Goal: Obtain resource: Obtain resource

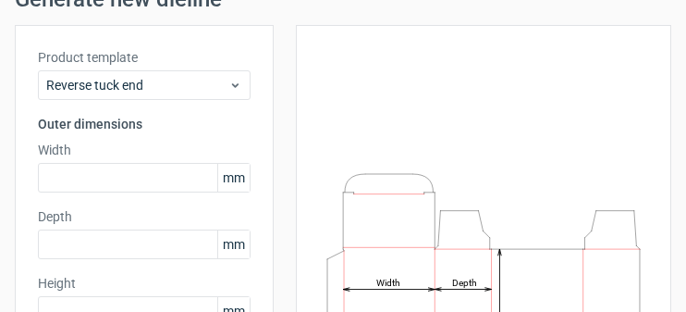
scroll to position [123, 0]
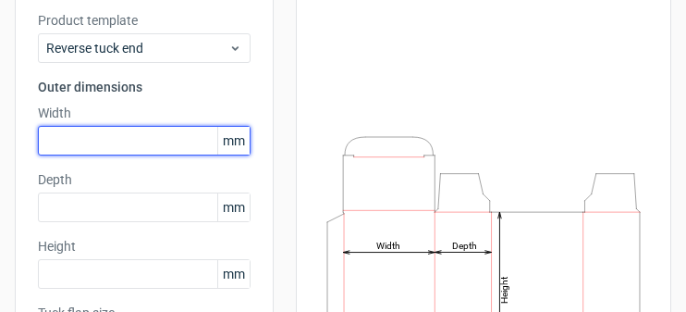
click at [116, 132] on input "text" at bounding box center [144, 141] width 213 height 30
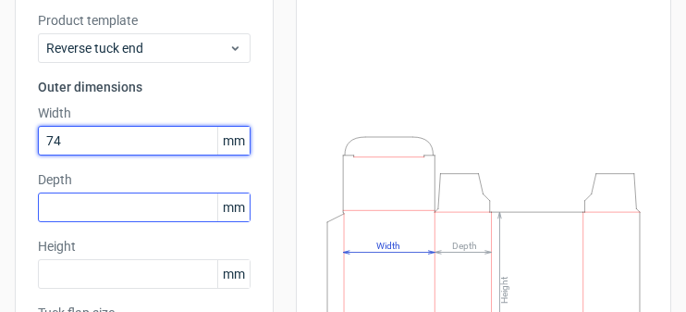
type input "74"
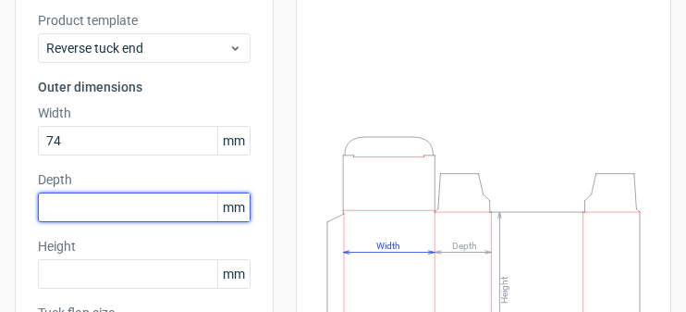
click at [132, 214] on input "text" at bounding box center [144, 207] width 213 height 30
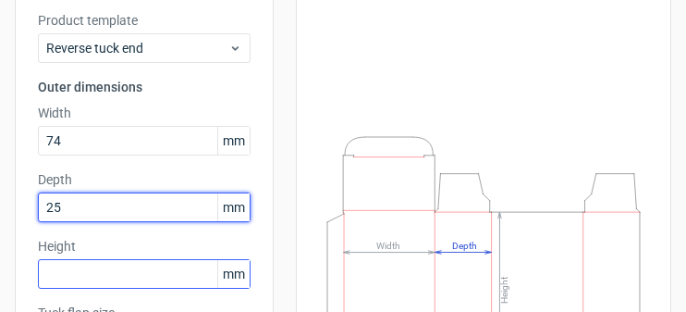
type input "25"
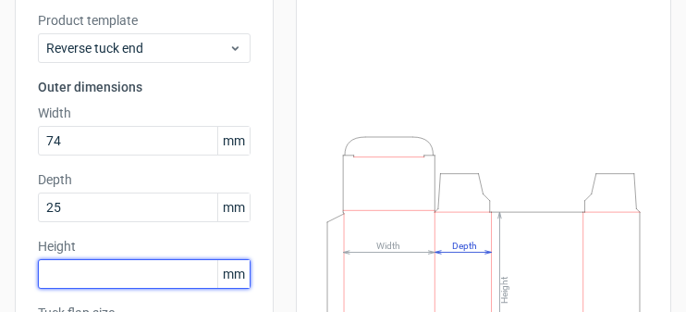
click at [118, 269] on input "text" at bounding box center [144, 274] width 213 height 30
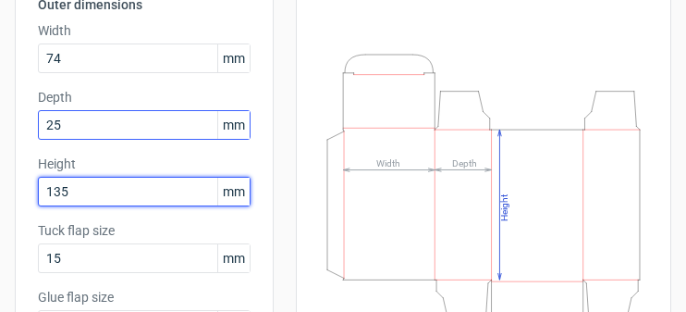
scroll to position [247, 0]
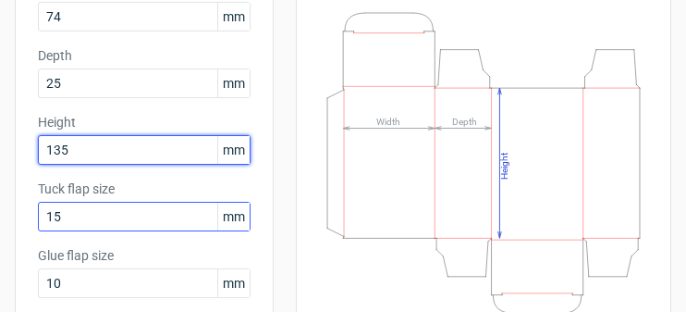
type input "135"
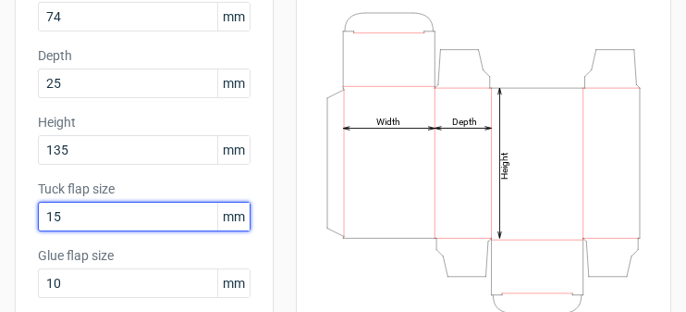
drag, startPoint x: 107, startPoint y: 215, endPoint x: 15, endPoint y: 221, distance: 92.6
click at [15, 221] on div "Product template Reverse tuck end Outer dimensions Width 74 mm Depth 25 mm Heig…" at bounding box center [144, 133] width 259 height 538
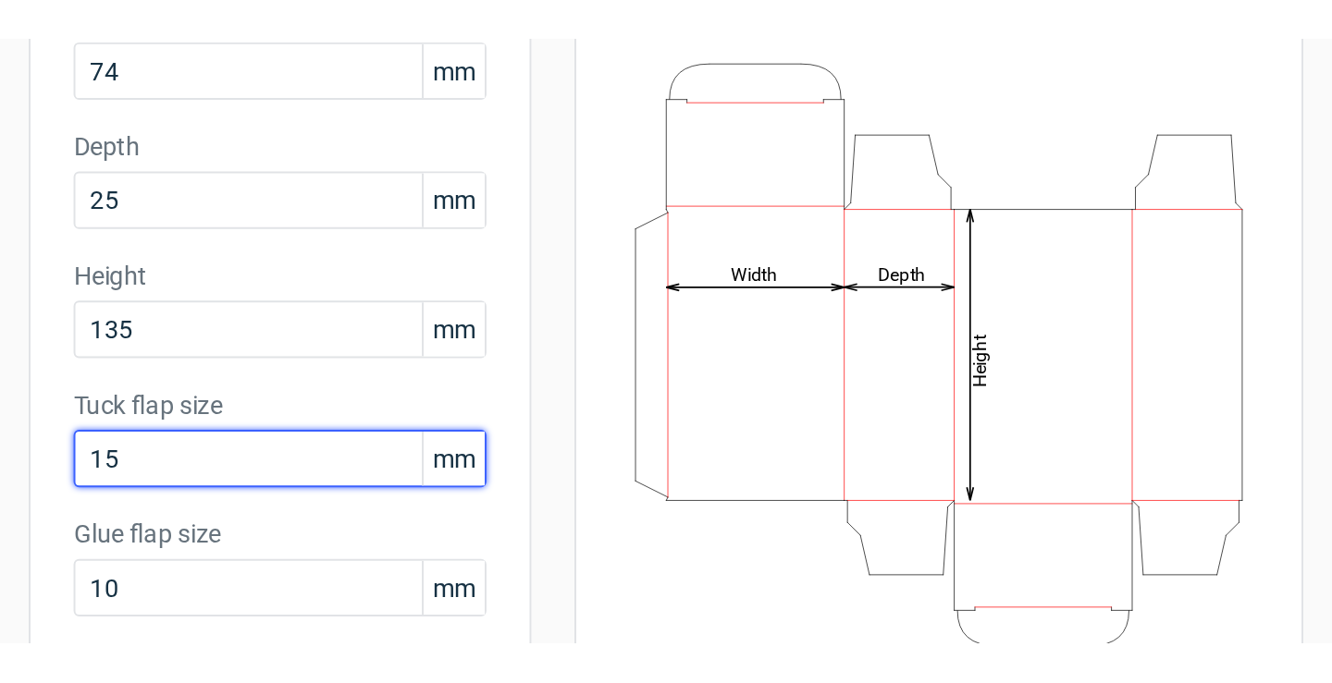
scroll to position [370, 0]
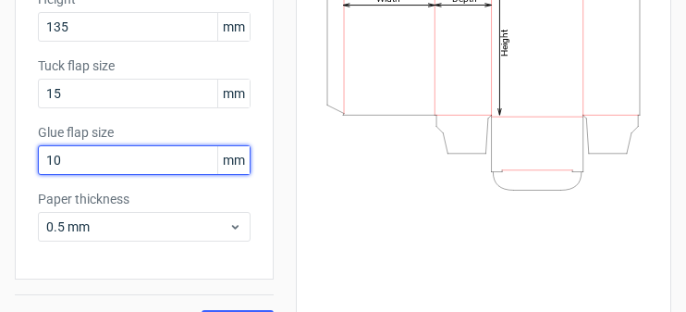
drag, startPoint x: 85, startPoint y: 158, endPoint x: 2, endPoint y: 171, distance: 84.2
click at [2, 171] on div "Generate new dieline Product template Reverse tuck end Outer dimensions Width 7…" at bounding box center [343, 21] width 686 height 665
type input "0"
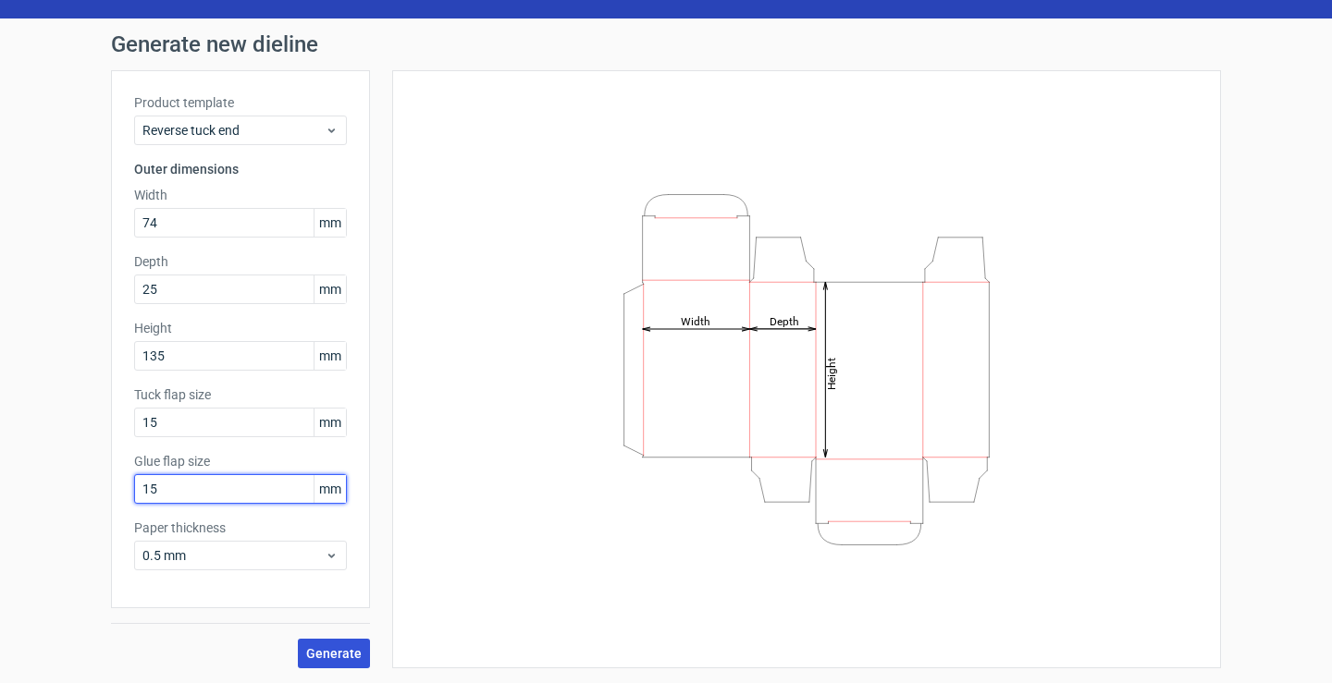
type input "15"
click at [337, 657] on span "Generate" at bounding box center [333, 653] width 55 height 13
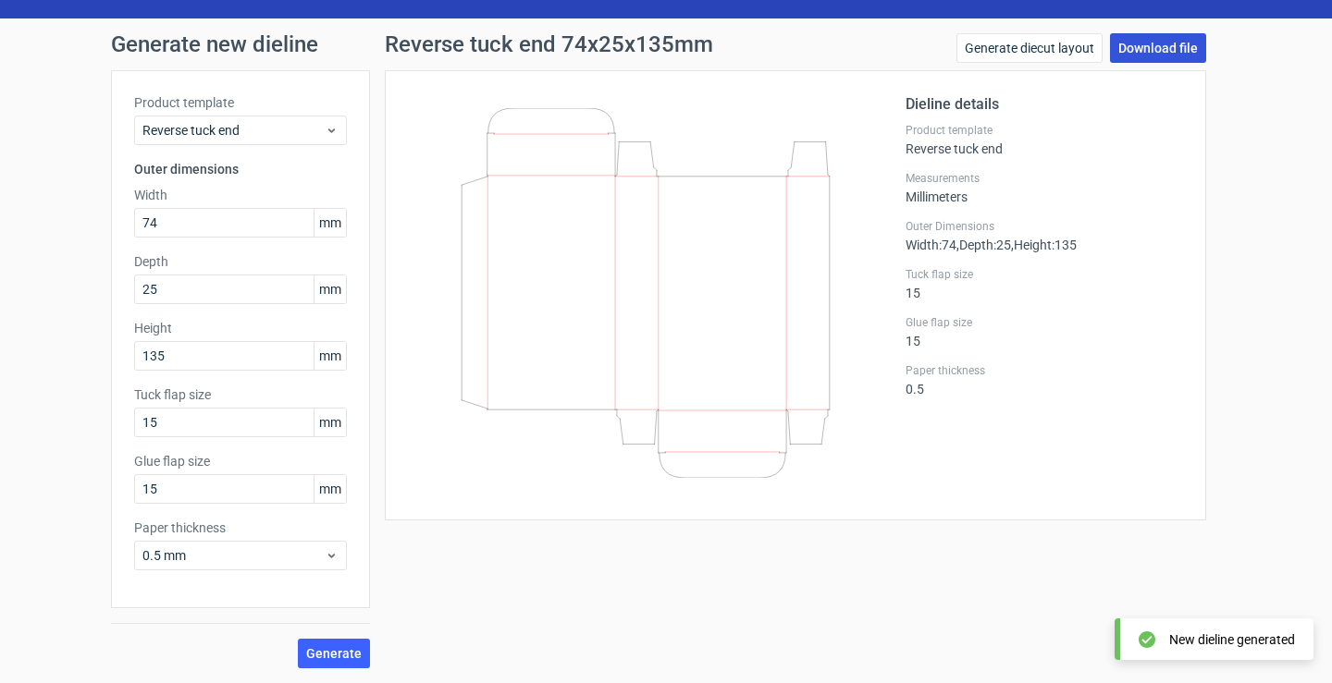
click at [1148, 41] on link "Download file" at bounding box center [1158, 48] width 96 height 30
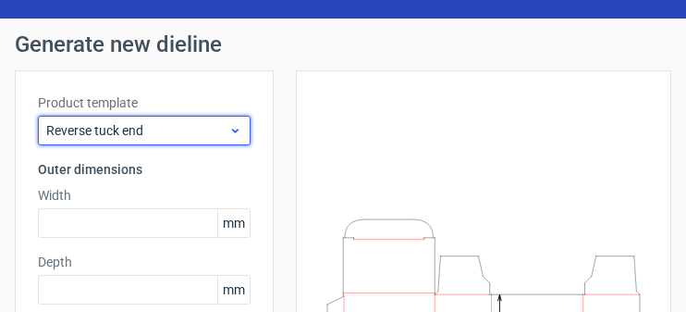
click at [188, 134] on span "Reverse tuck end" at bounding box center [137, 130] width 182 height 18
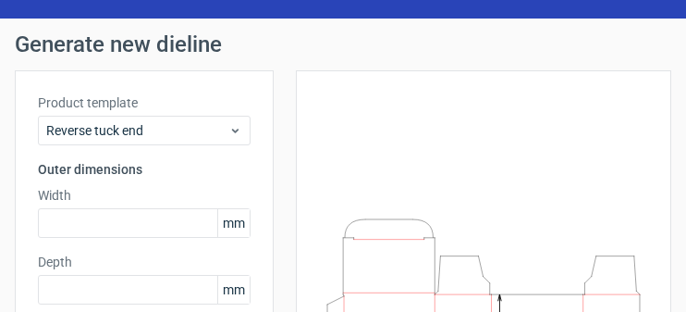
click at [130, 51] on h1 "Generate new dieline" at bounding box center [343, 44] width 657 height 22
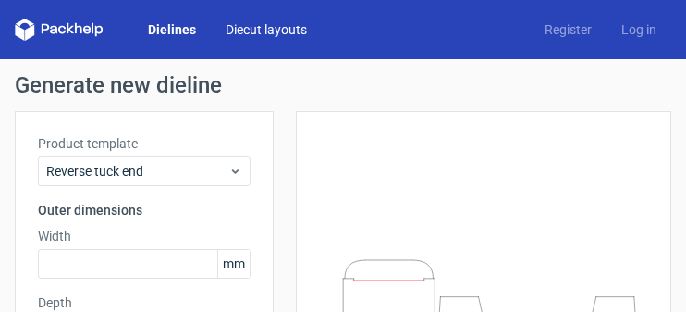
click at [259, 29] on link "Diecut layouts" at bounding box center [266, 29] width 111 height 18
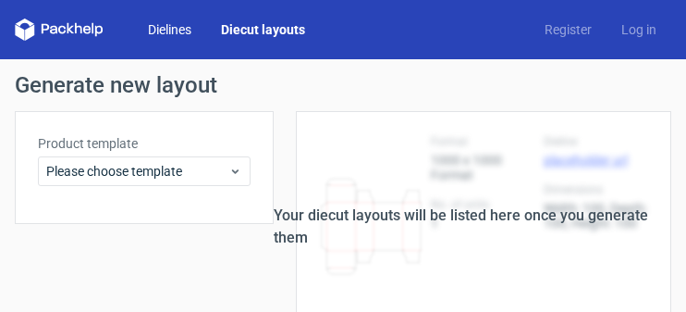
click at [177, 33] on link "Dielines" at bounding box center [169, 29] width 73 height 18
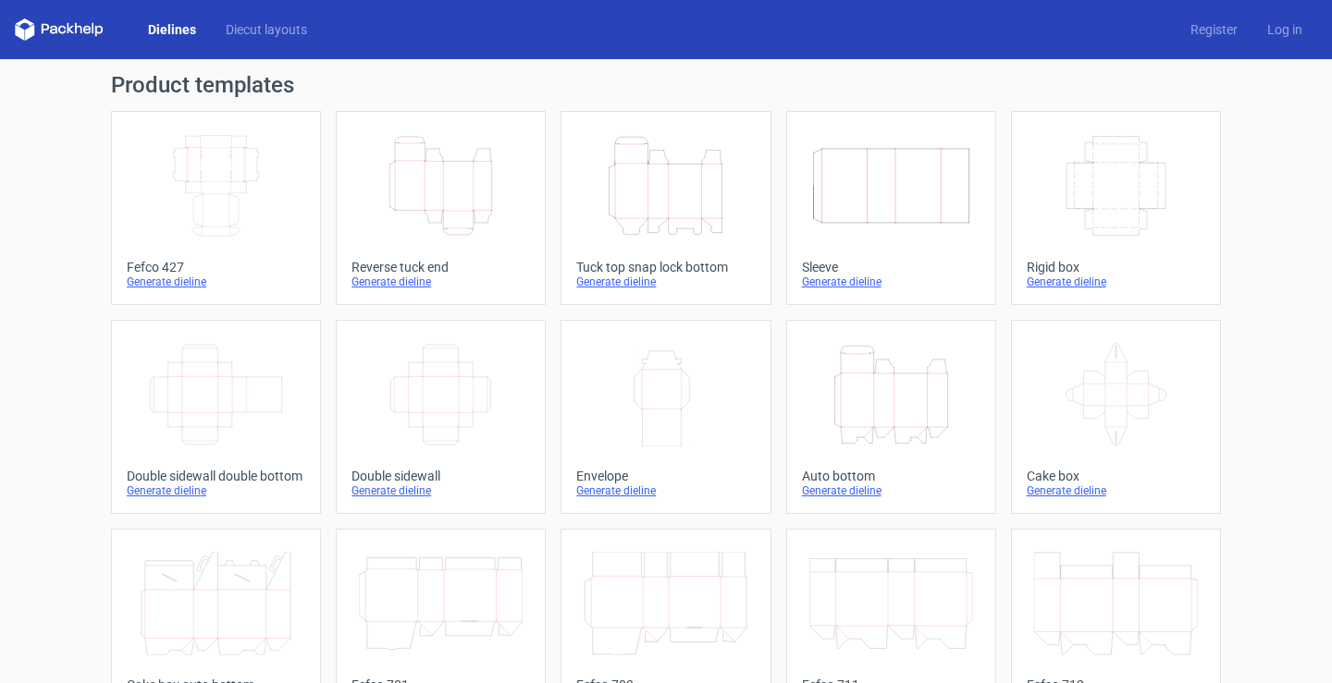
click at [618, 190] on icon "Height Depth Width" at bounding box center [666, 186] width 164 height 104
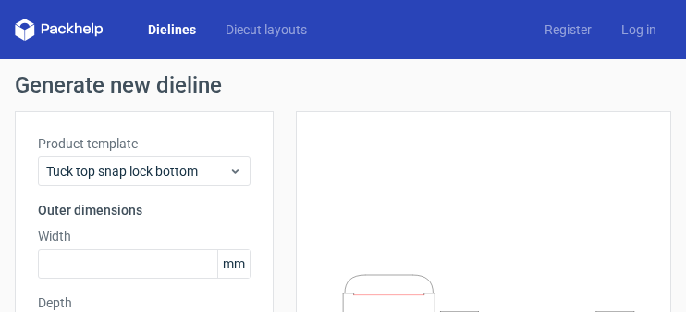
scroll to position [123, 0]
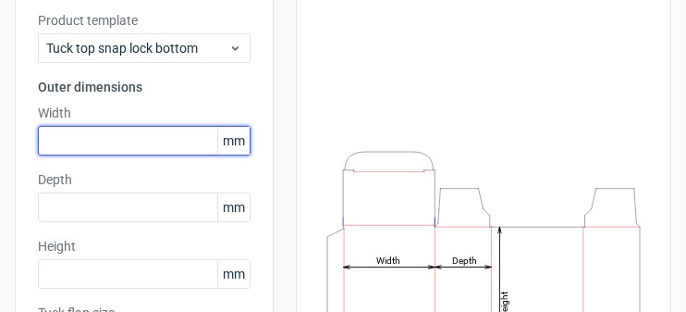
click at [80, 135] on input "text" at bounding box center [144, 141] width 213 height 30
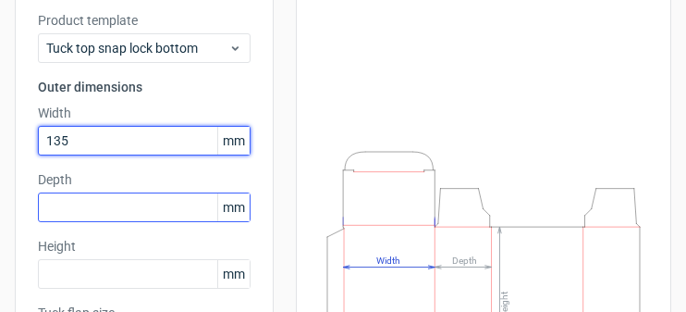
type input "135"
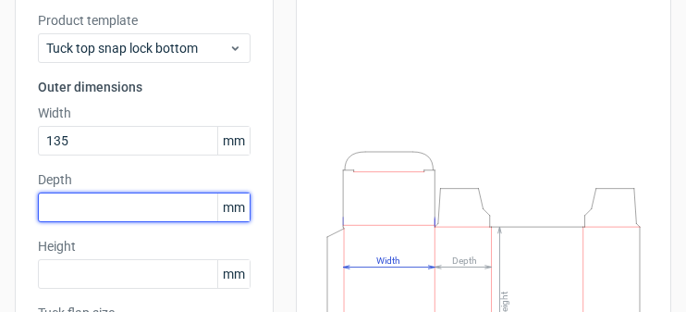
click at [105, 203] on input "text" at bounding box center [144, 207] width 213 height 30
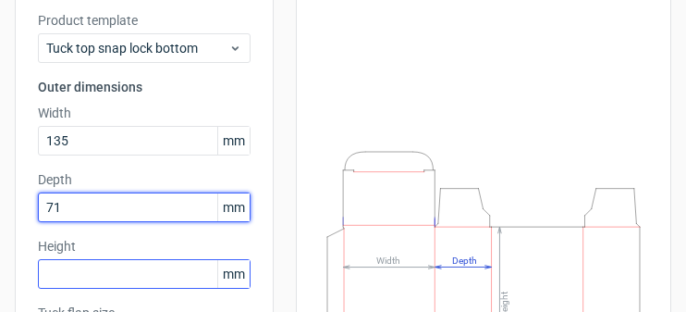
type input "71"
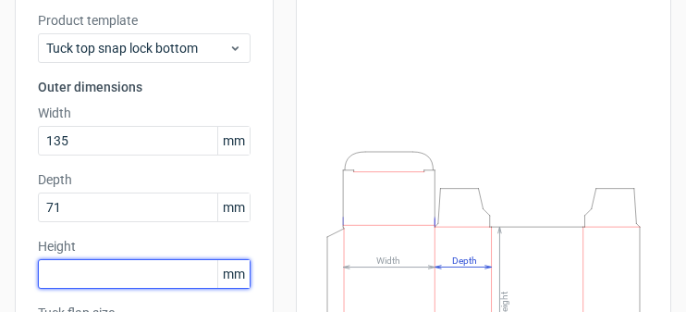
click at [166, 265] on input "text" at bounding box center [144, 274] width 213 height 30
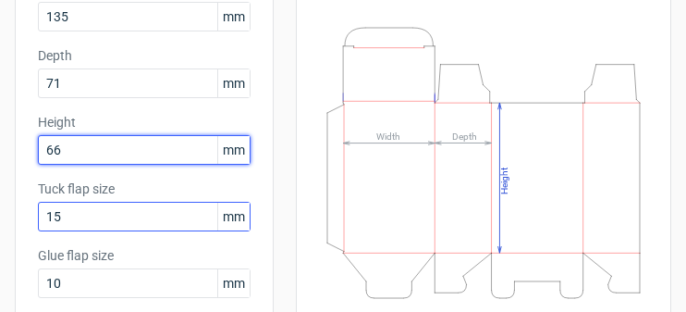
type input "66"
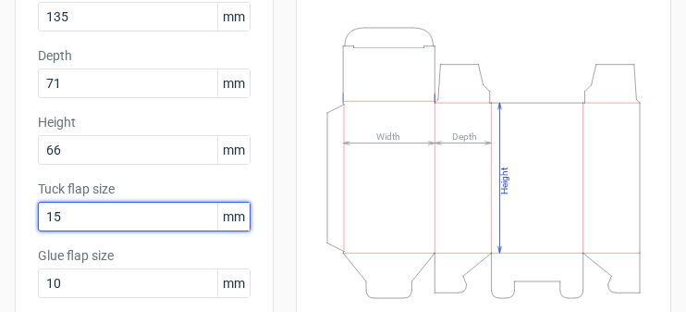
click at [86, 217] on input "15" at bounding box center [144, 217] width 213 height 30
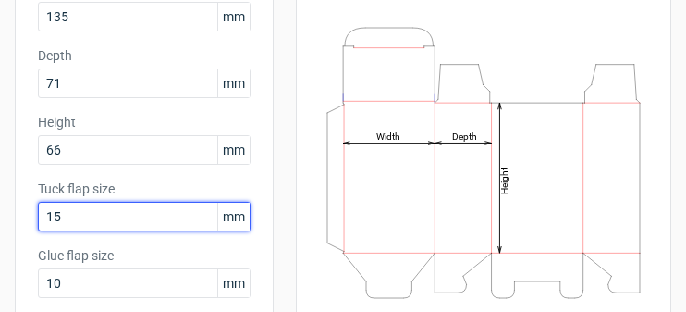
drag, startPoint x: 81, startPoint y: 220, endPoint x: -6, endPoint y: 220, distance: 86.9
click at [0, 220] on html "Dielines Diecut layouts Register Log in Generate new dieline Product template T…" at bounding box center [343, 156] width 686 height 312
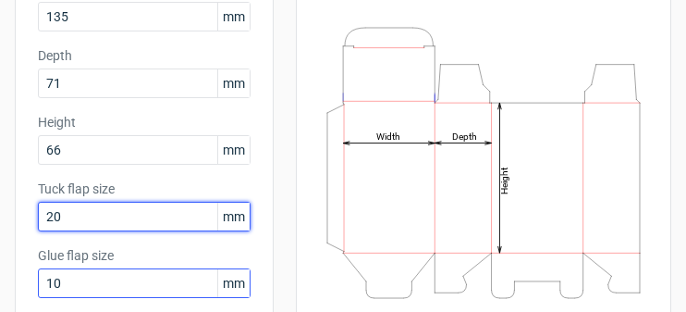
type input "20"
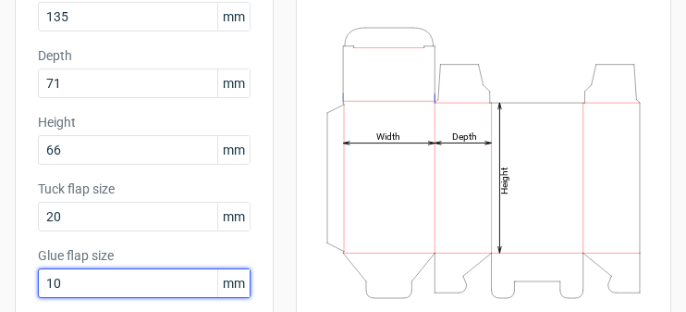
drag, startPoint x: 94, startPoint y: 272, endPoint x: -41, endPoint y: 263, distance: 135.3
click at [0, 263] on html "Dielines Diecut layouts Register Log in Generate new dieline Product template T…" at bounding box center [343, 156] width 686 height 312
type input "20"
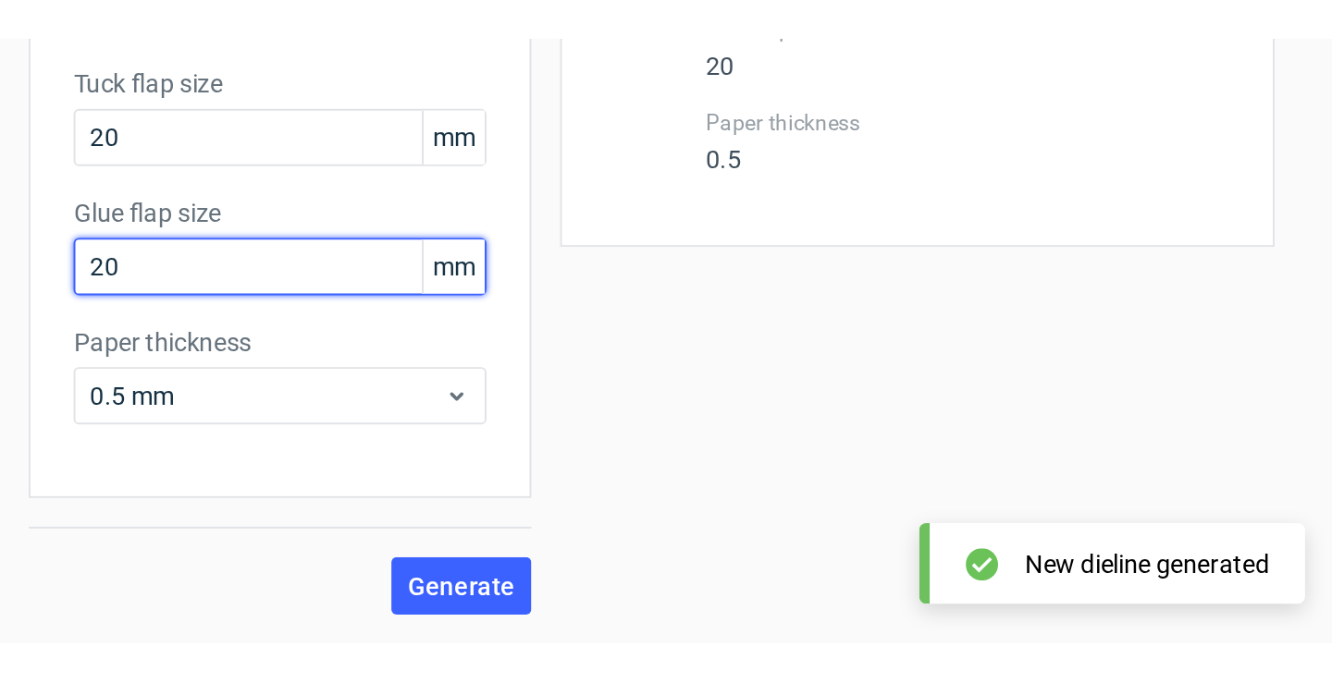
scroll to position [41, 0]
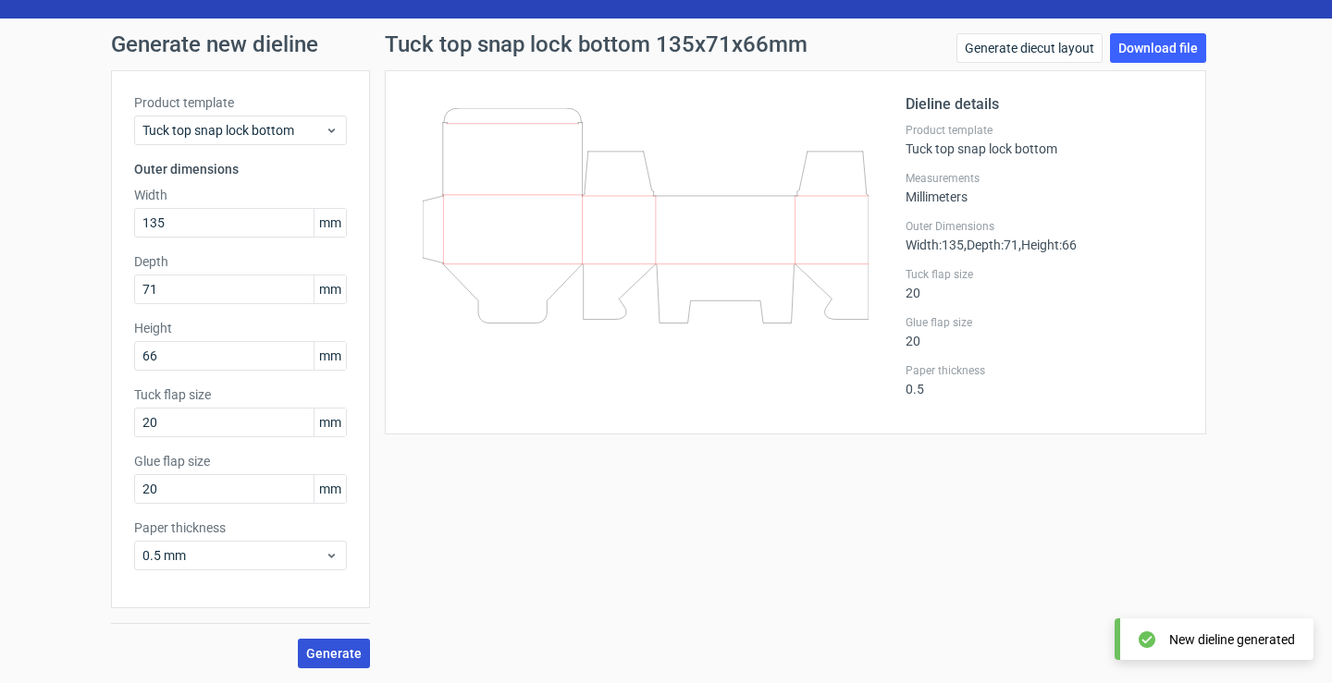
click at [326, 656] on span "Generate" at bounding box center [333, 653] width 55 height 13
click at [1140, 48] on link "Download file" at bounding box center [1158, 48] width 96 height 30
